Goal: Task Accomplishment & Management: Manage account settings

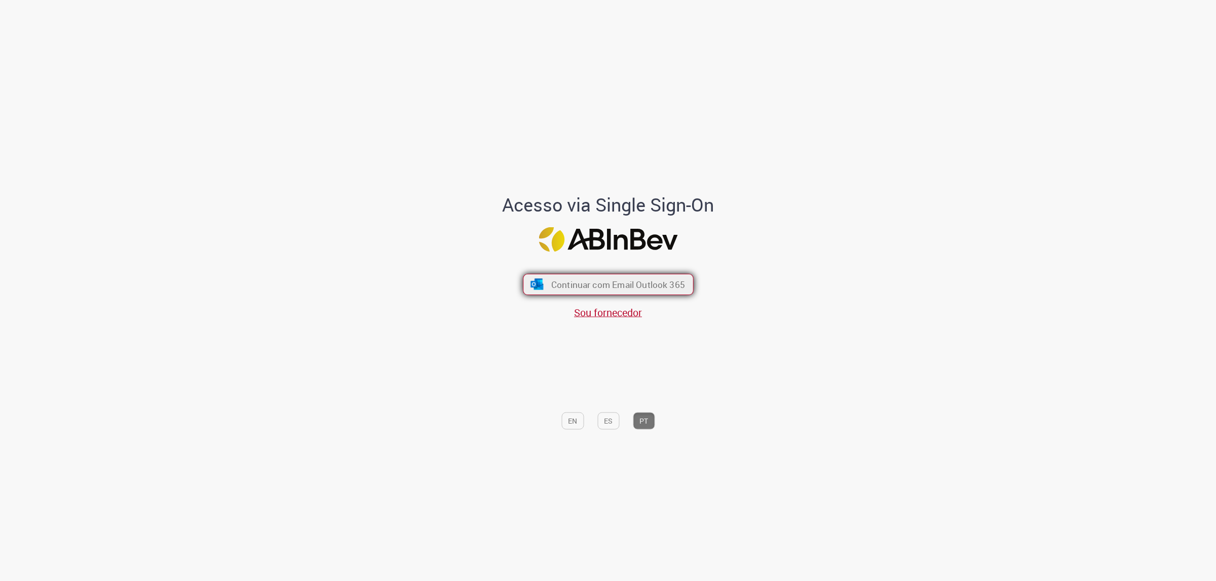
click at [670, 292] on button "Continuar com Email Outlook 365" at bounding box center [608, 284] width 171 height 21
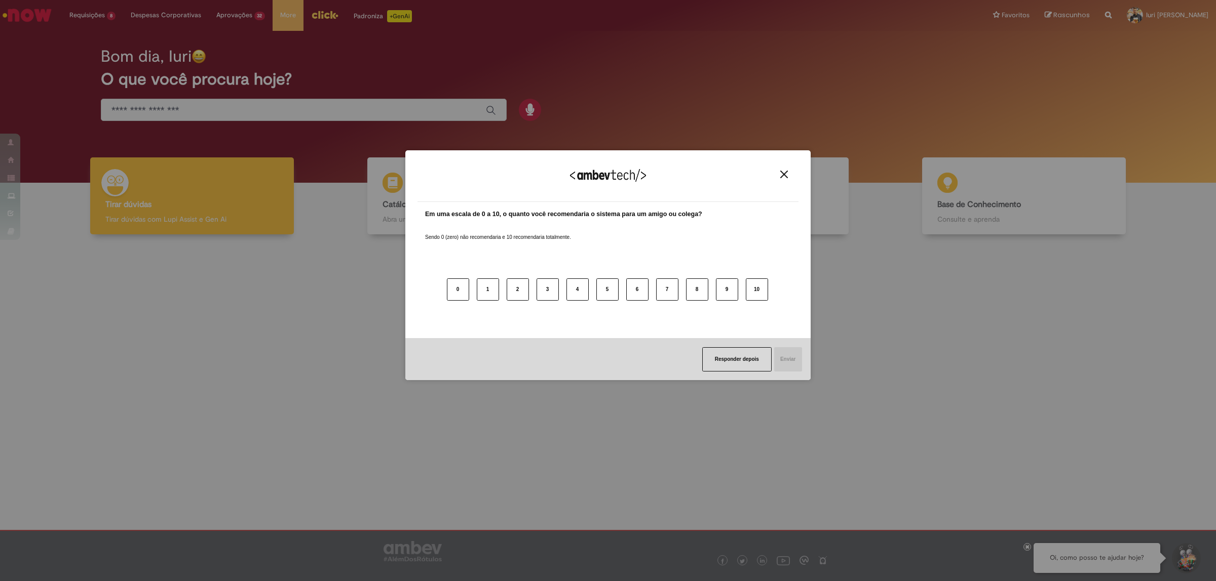
click at [786, 178] on img "Close" at bounding box center [784, 175] width 8 height 8
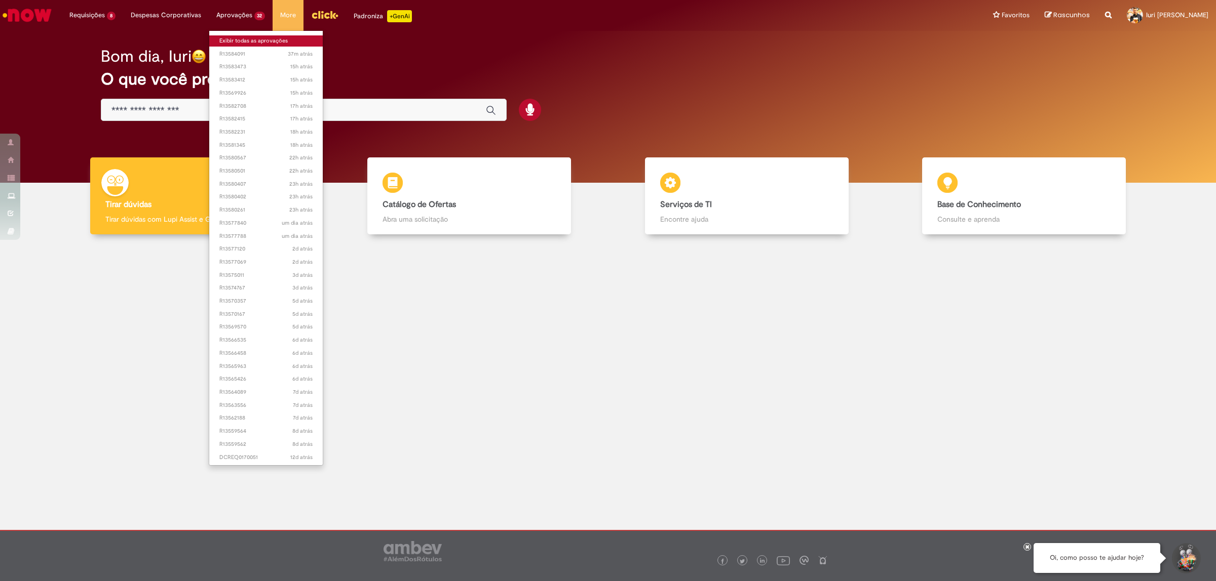
click at [247, 44] on link "Exibir todas as aprovações" at bounding box center [266, 40] width 114 height 11
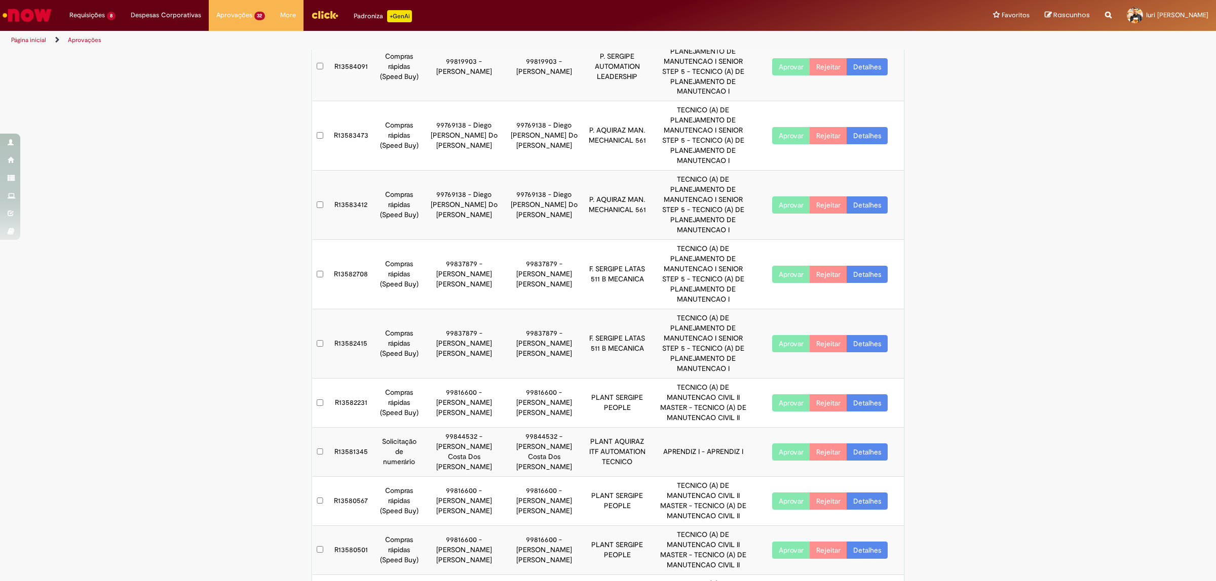
scroll to position [83, 0]
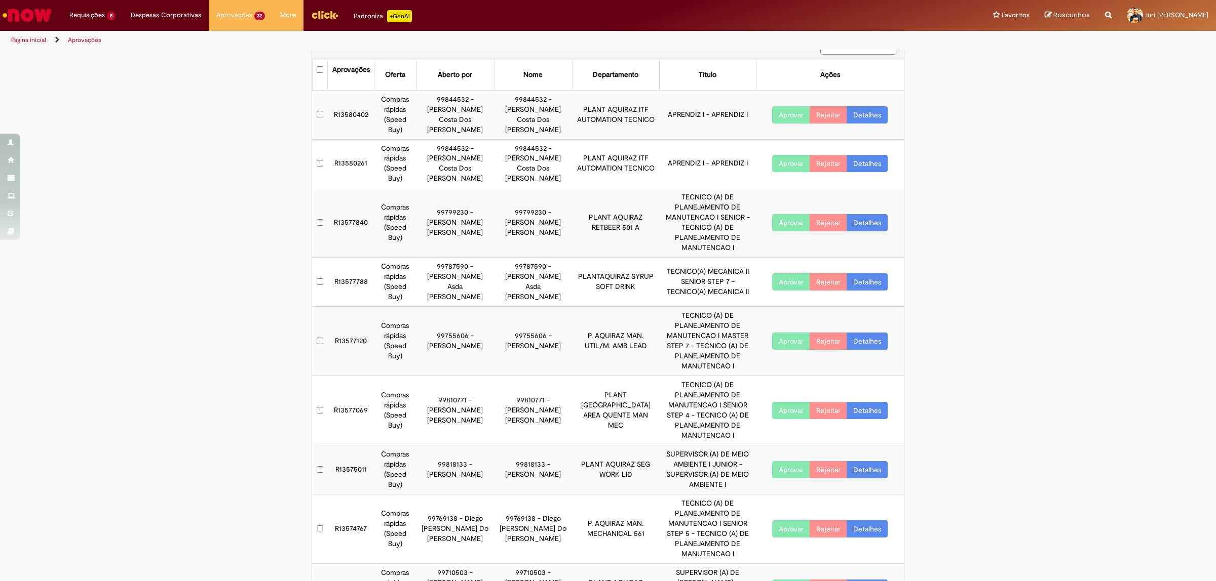
scroll to position [42, 0]
